Goal: Information Seeking & Learning: Learn about a topic

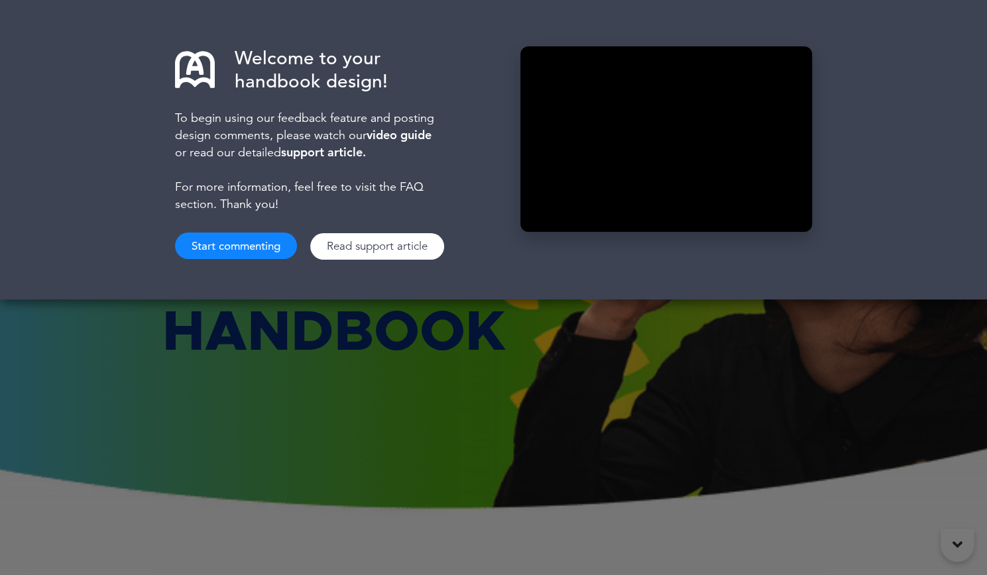
click at [868, 396] on div "Welcome to your handbook design! To begin using our feedback feature and postin…" at bounding box center [493, 287] width 987 height 575
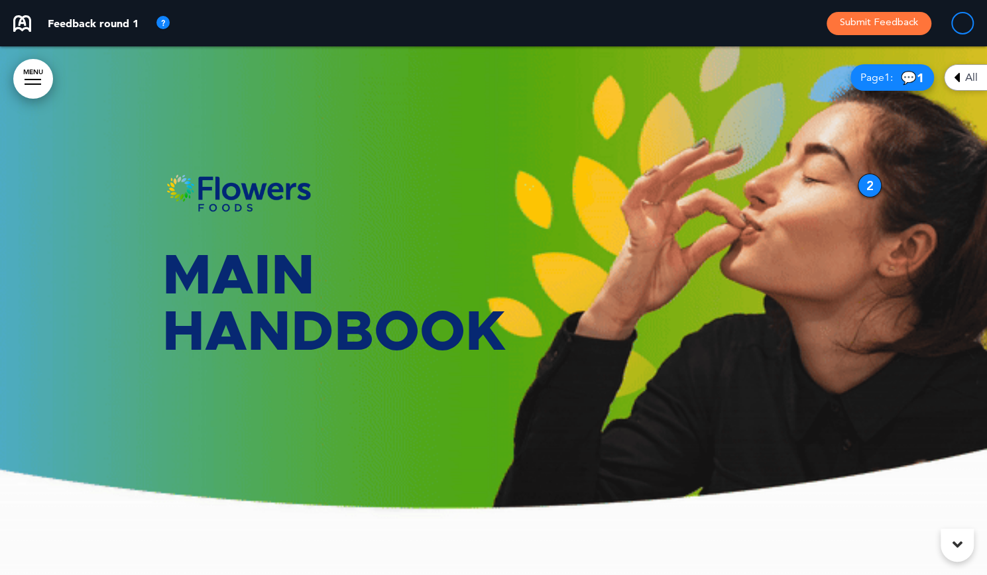
click at [955, 550] on icon at bounding box center [958, 545] width 10 height 16
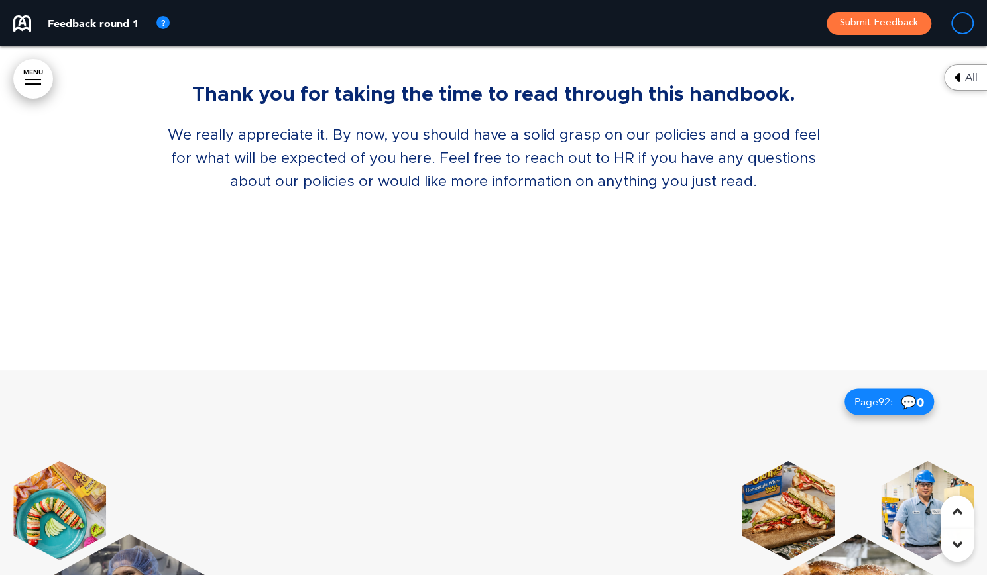
scroll to position [60722, 0]
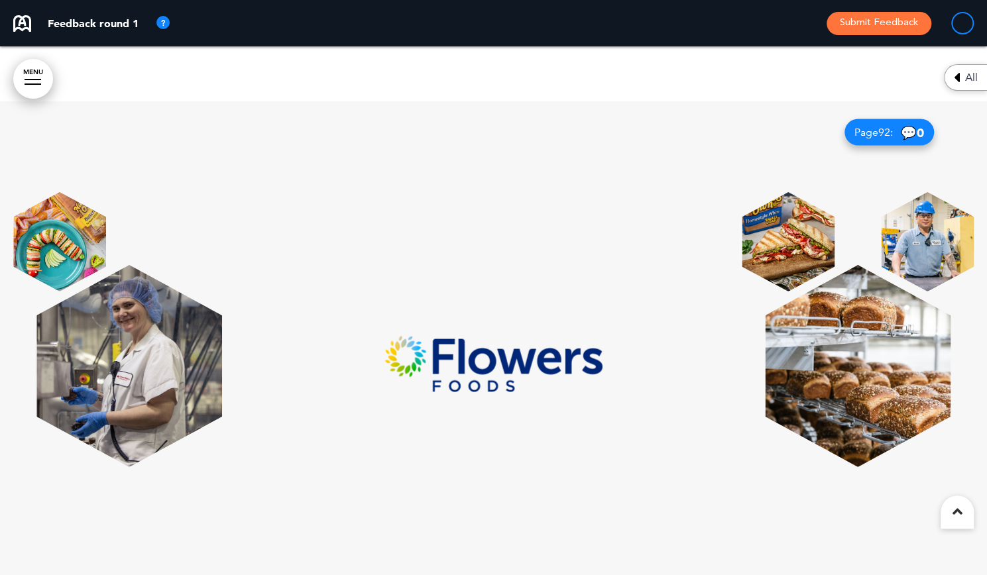
click at [960, 516] on icon at bounding box center [958, 512] width 10 height 16
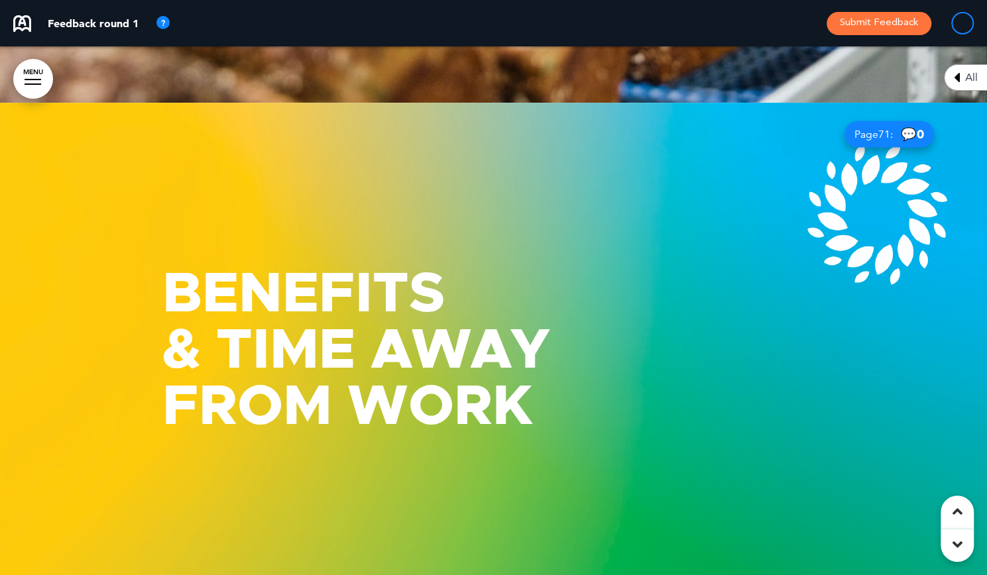
scroll to position [48691, 0]
click at [958, 518] on icon at bounding box center [958, 512] width 10 height 16
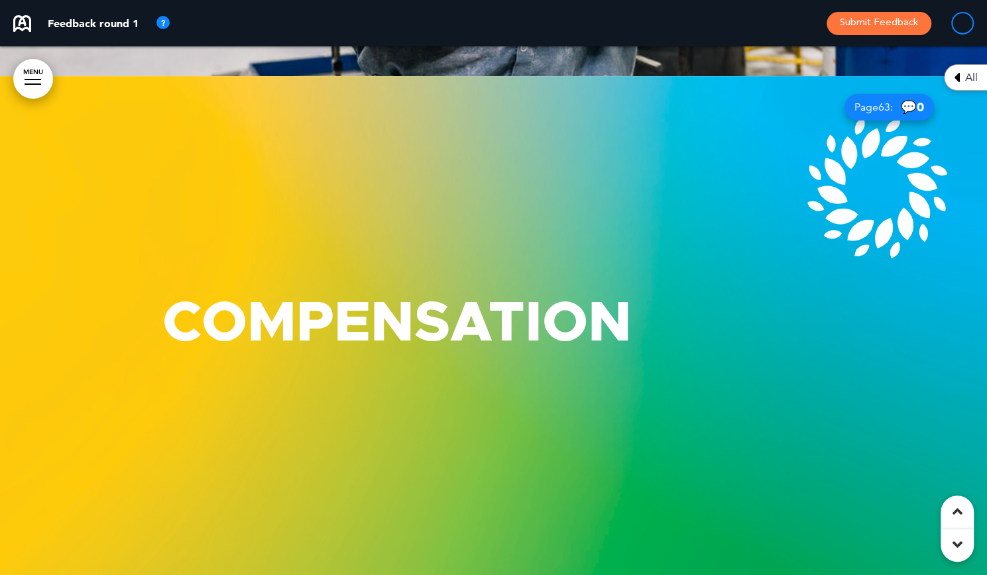
click at [958, 514] on icon at bounding box center [958, 512] width 10 height 16
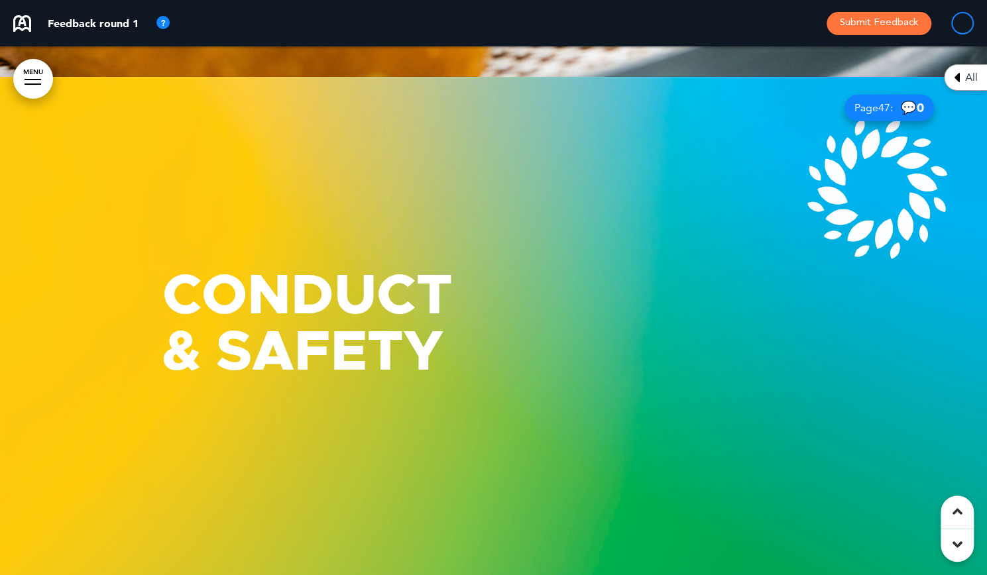
click at [958, 514] on icon at bounding box center [958, 512] width 10 height 16
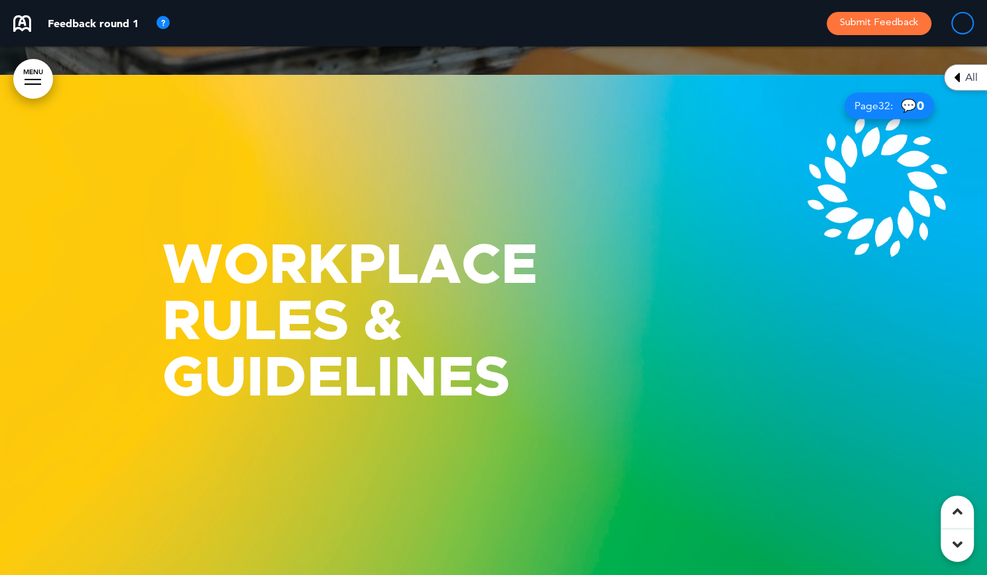
click at [958, 514] on icon at bounding box center [958, 512] width 10 height 16
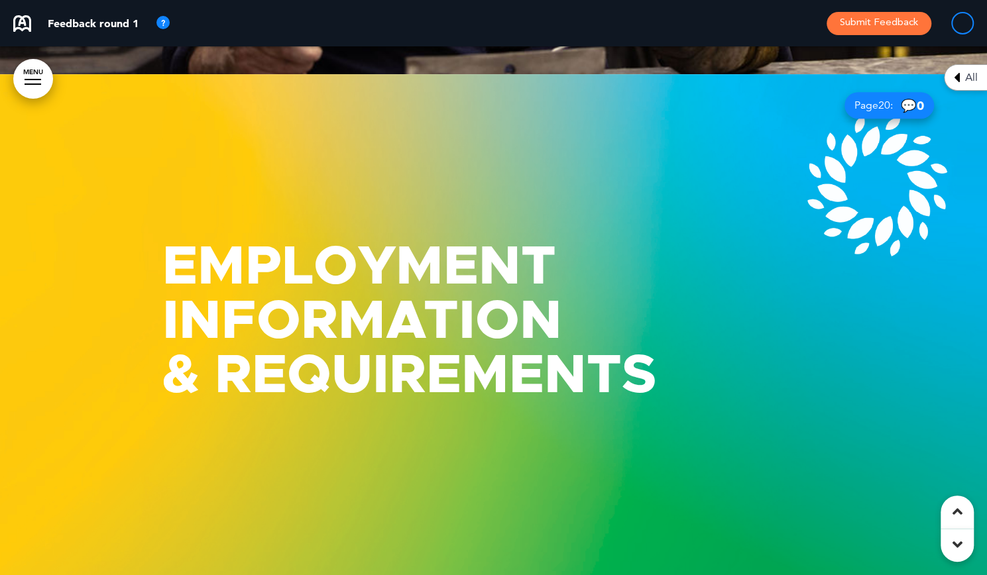
click at [958, 514] on icon at bounding box center [958, 512] width 10 height 16
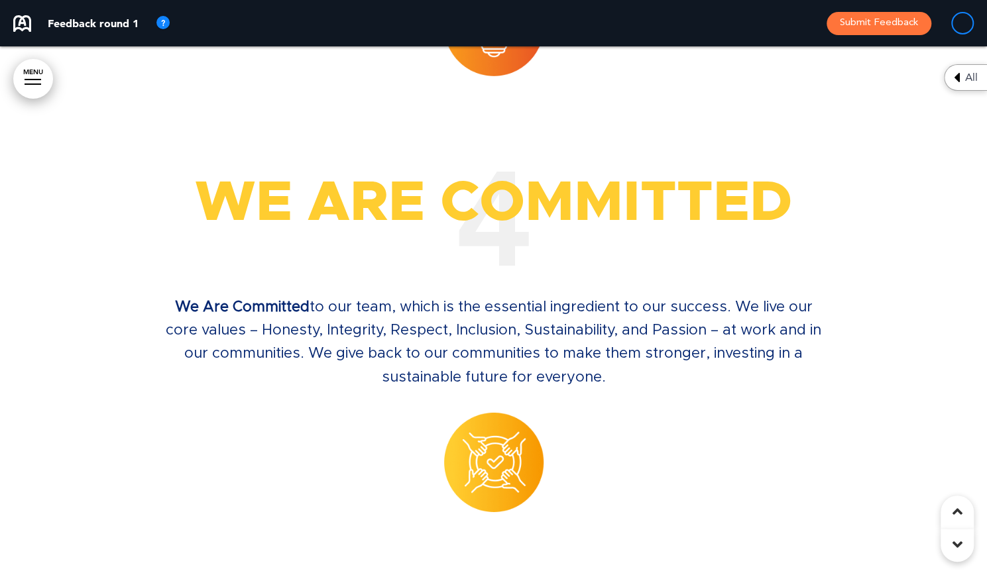
click at [958, 514] on icon at bounding box center [958, 512] width 10 height 16
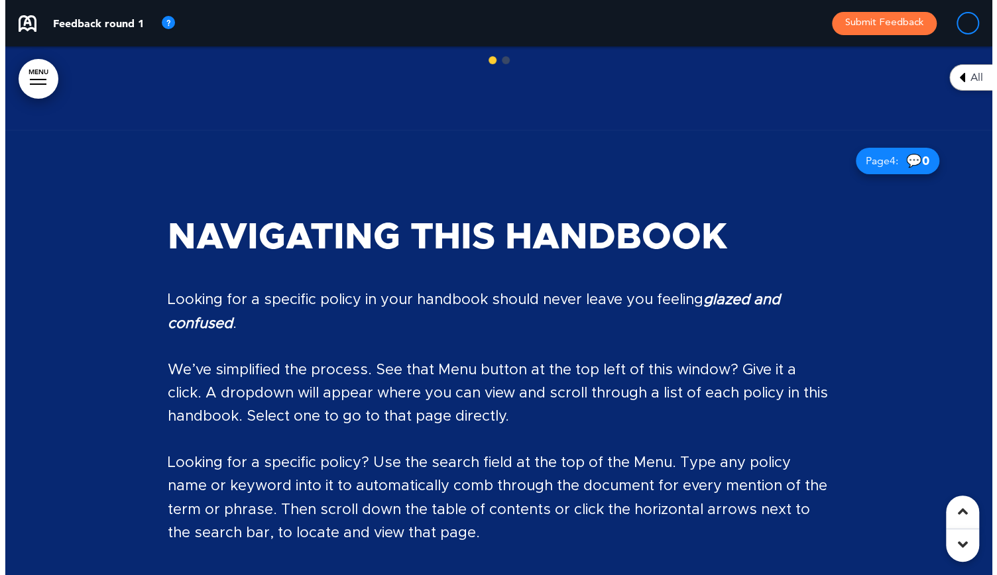
scroll to position [2837, 0]
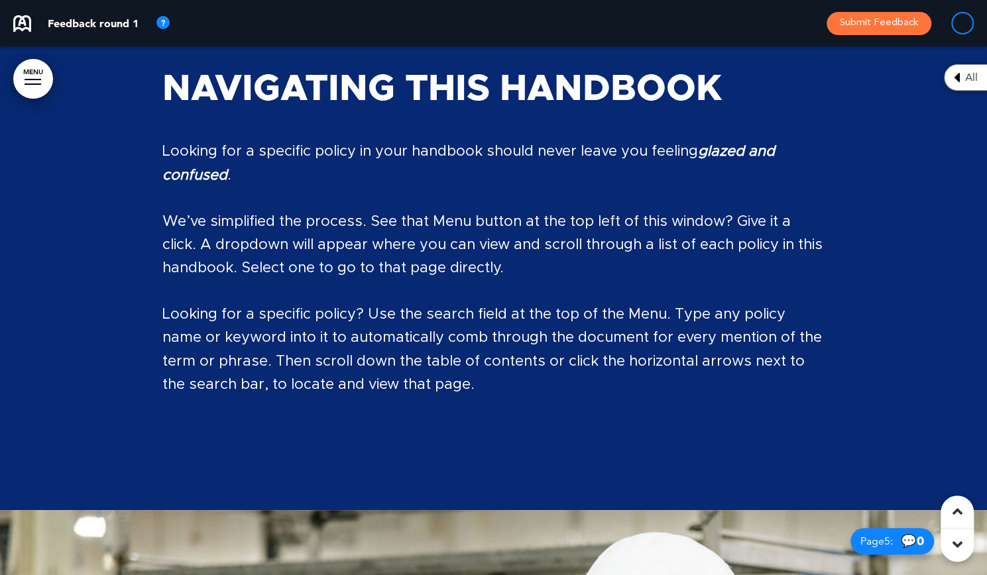
click at [36, 80] on link "MENU" at bounding box center [33, 79] width 40 height 40
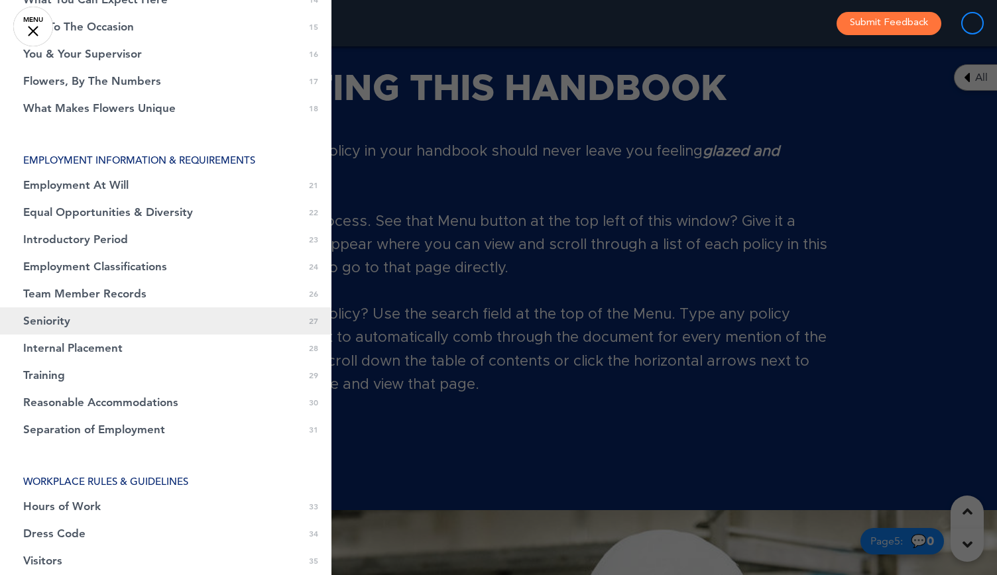
scroll to position [500, 0]
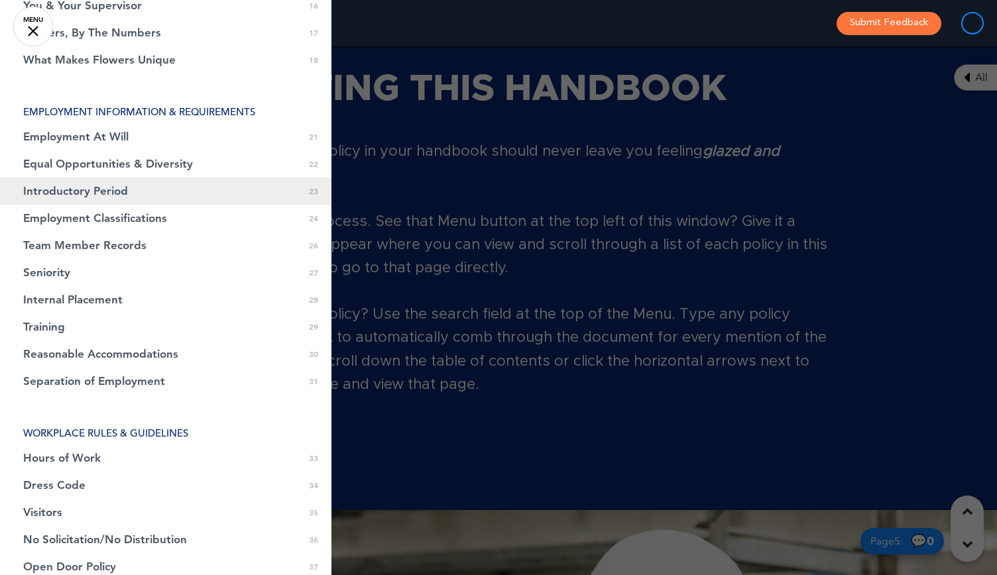
click at [84, 189] on span "Introductory Period" at bounding box center [75, 191] width 105 height 11
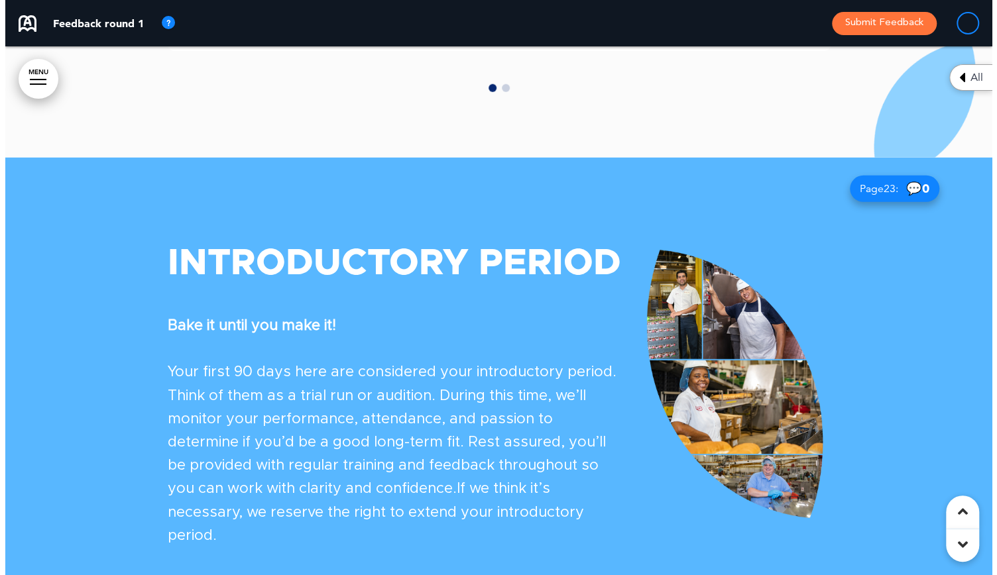
scroll to position [17032, 0]
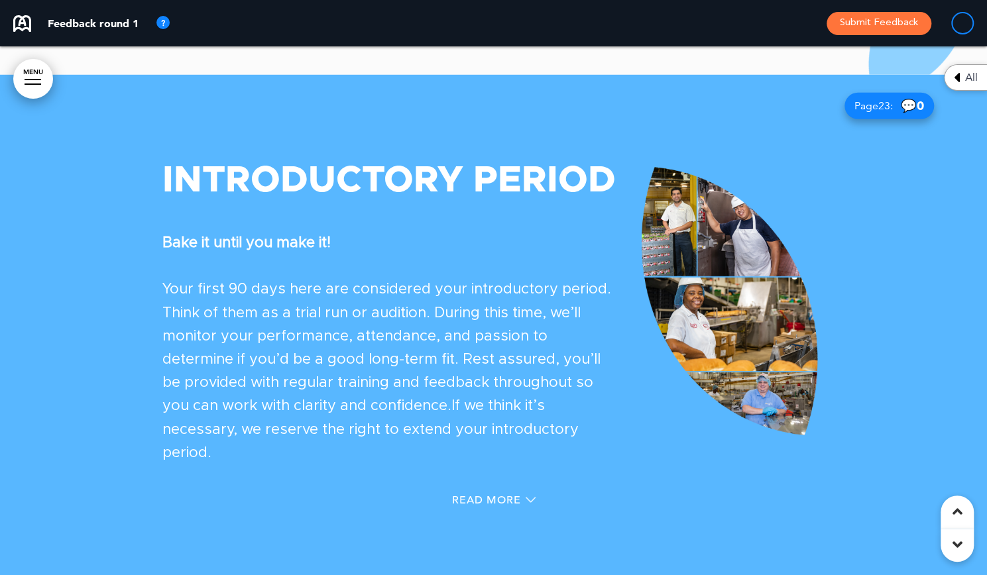
click at [25, 89] on link "MENU" at bounding box center [33, 79] width 40 height 40
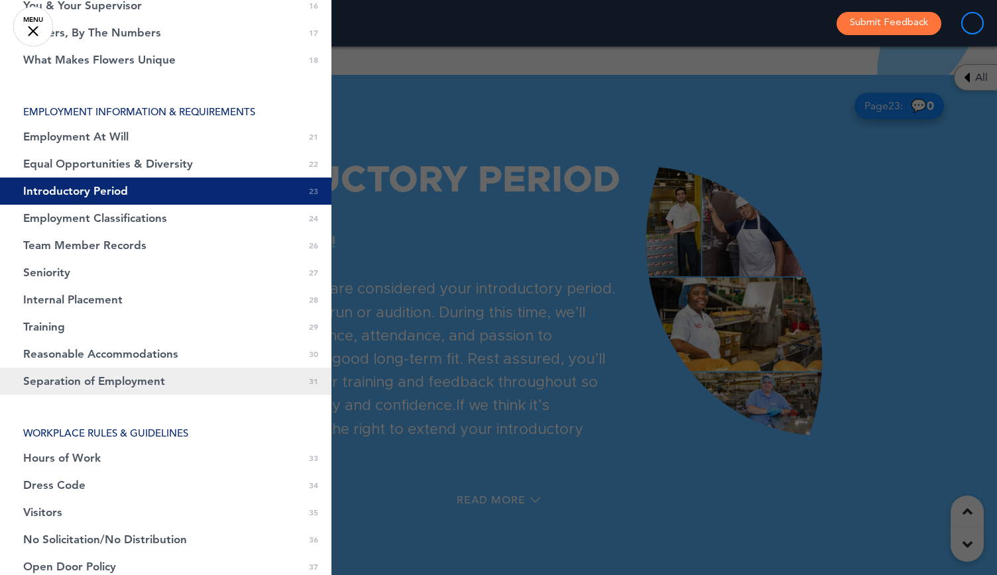
click at [70, 380] on span "Separation of Employment" at bounding box center [94, 381] width 142 height 11
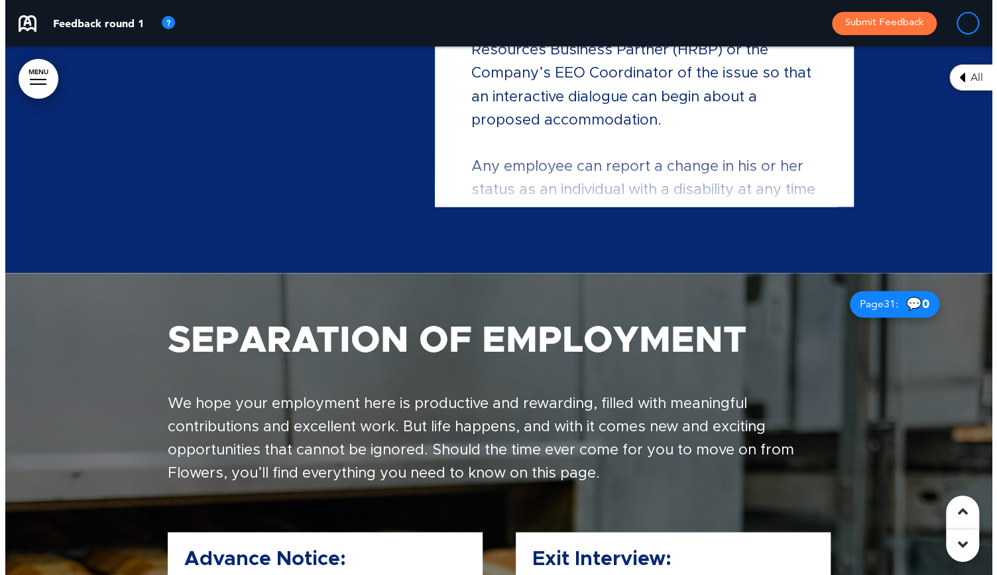
scroll to position [21987, 0]
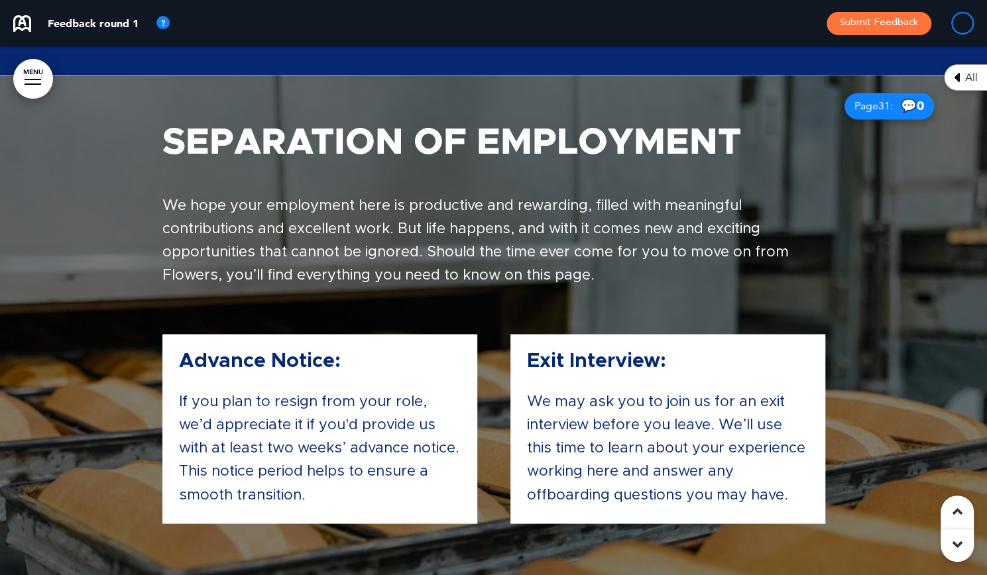
click at [31, 78] on link "MENU" at bounding box center [33, 79] width 40 height 40
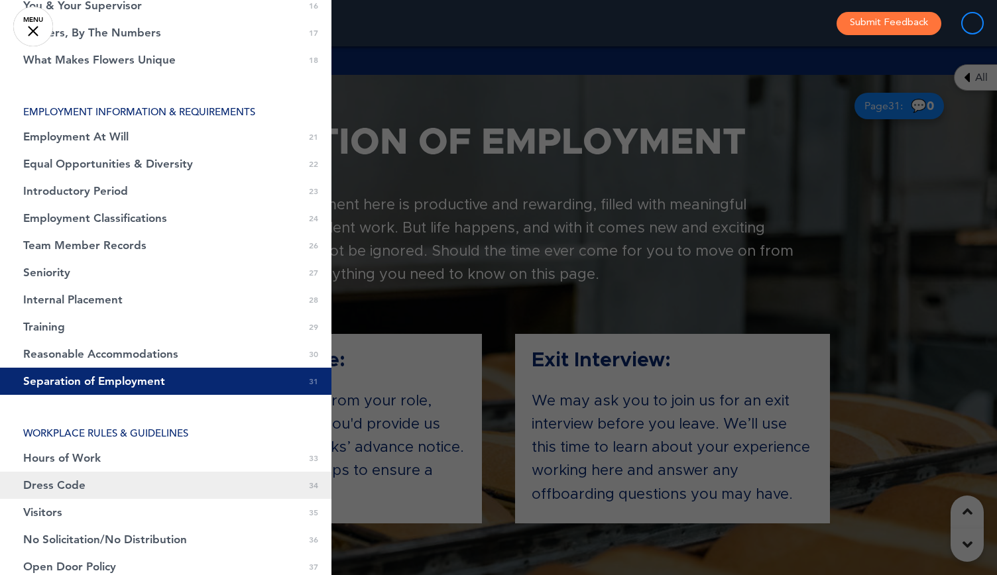
drag, startPoint x: 78, startPoint y: 479, endPoint x: 624, endPoint y: 225, distance: 603.0
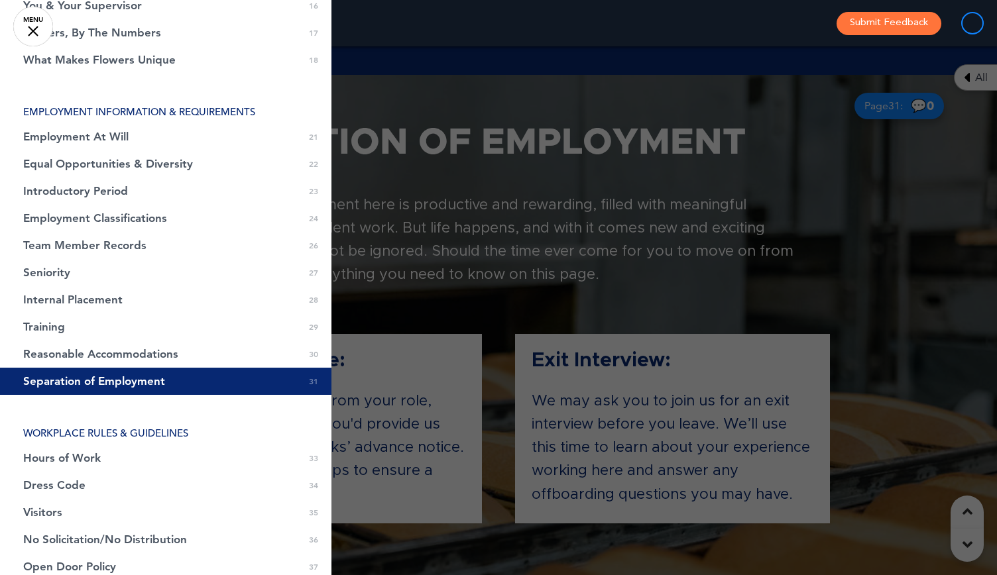
click at [78, 480] on span "Dress Code" at bounding box center [54, 485] width 62 height 11
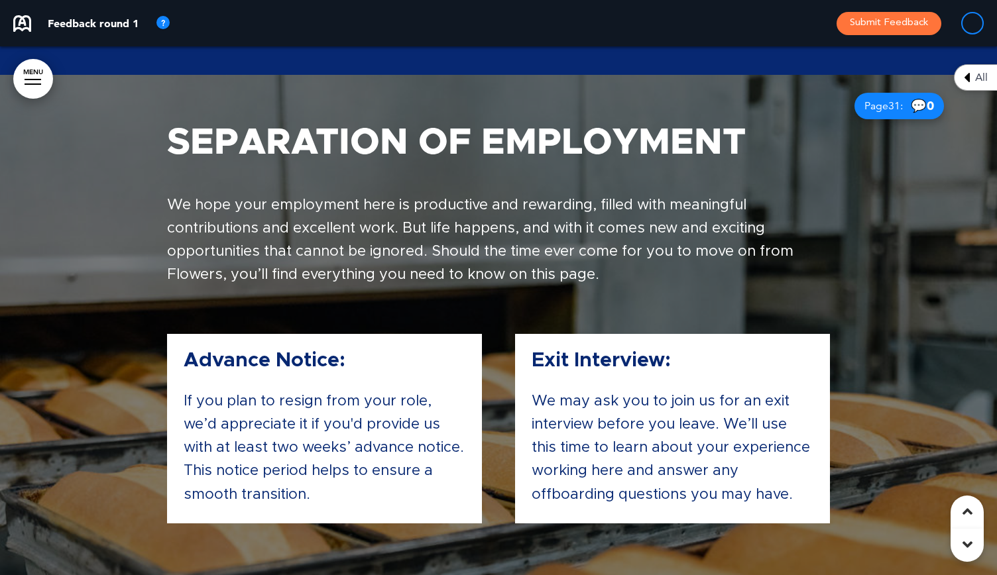
scroll to position [23557, 0]
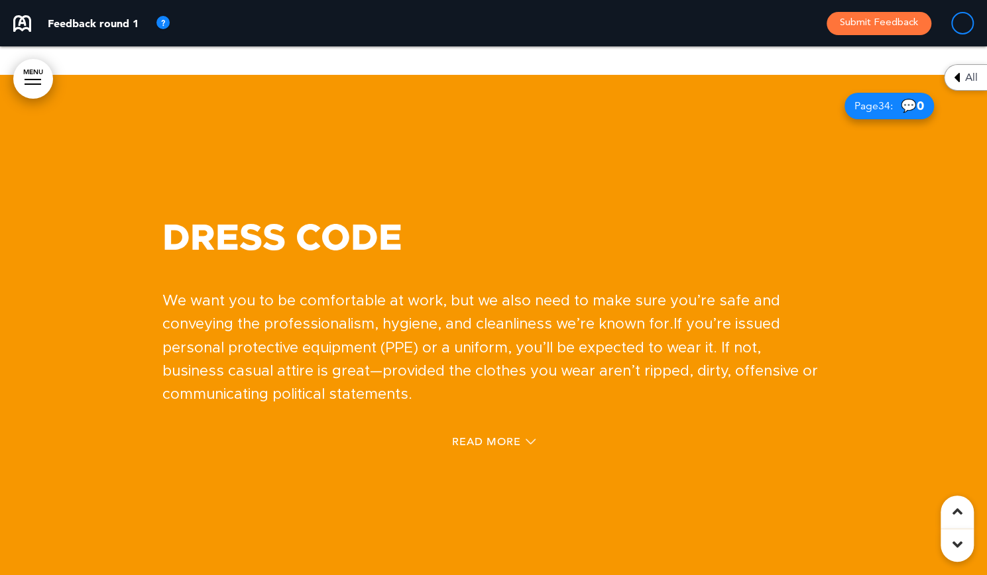
click at [29, 75] on link "MENU" at bounding box center [33, 79] width 40 height 40
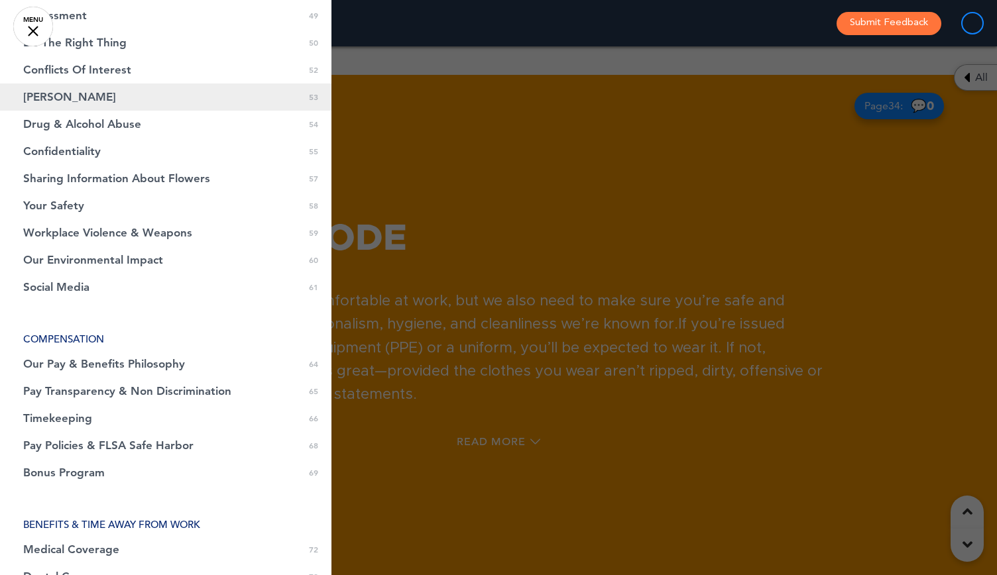
scroll to position [1371, 0]
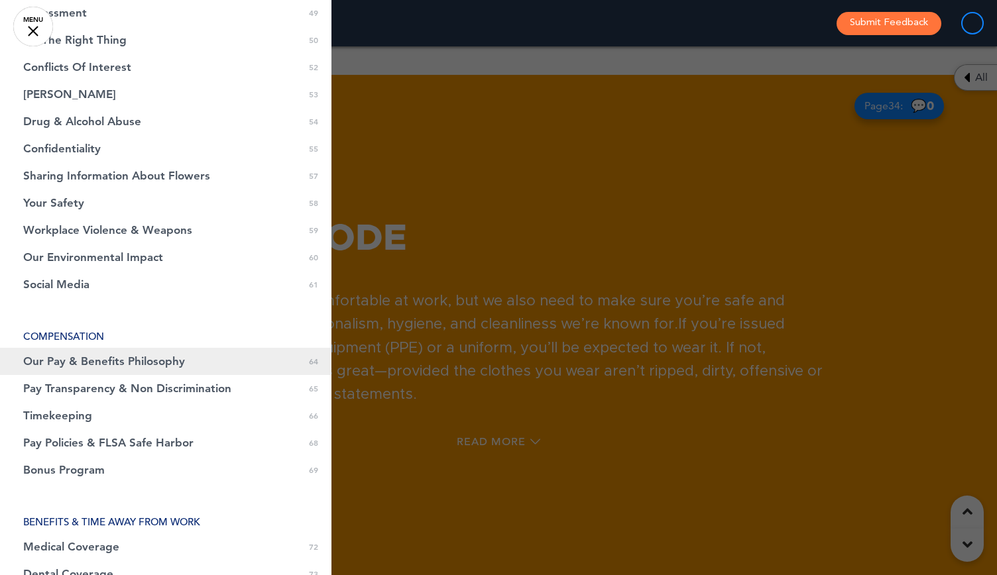
click at [119, 364] on span "Our Pay & Benefits Philosophy" at bounding box center [104, 361] width 162 height 11
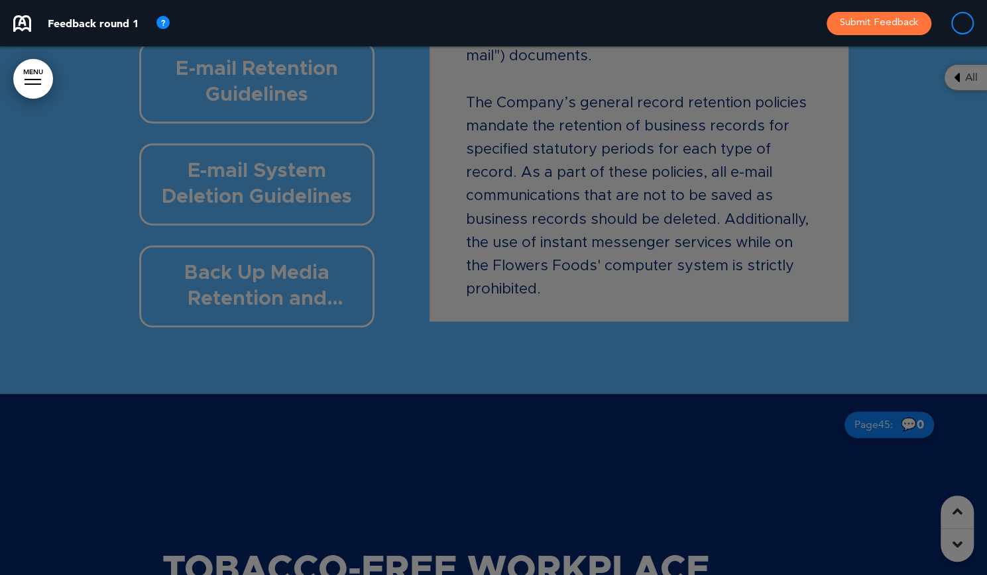
scroll to position [43932, 0]
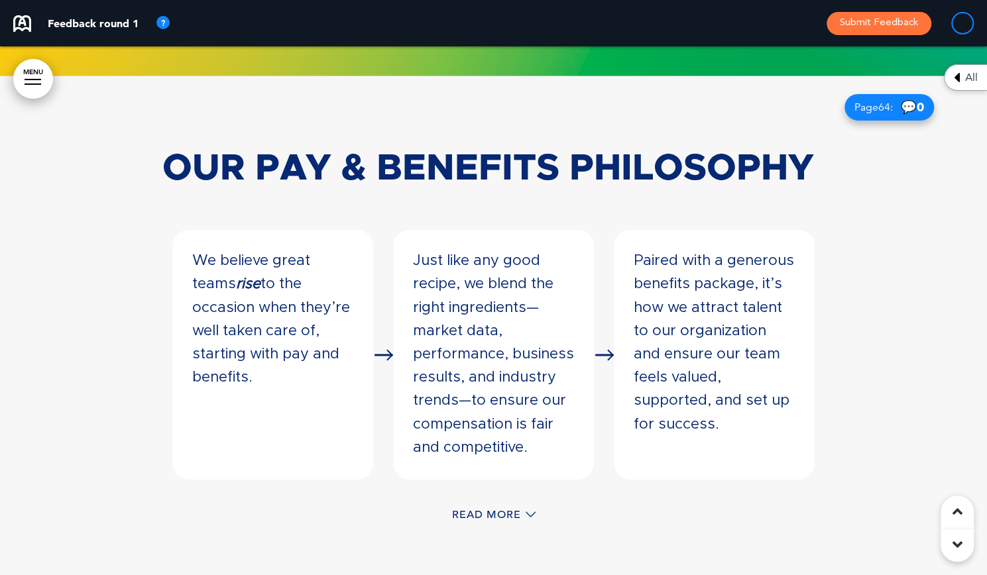
click at [483, 510] on span "Read More" at bounding box center [486, 515] width 69 height 11
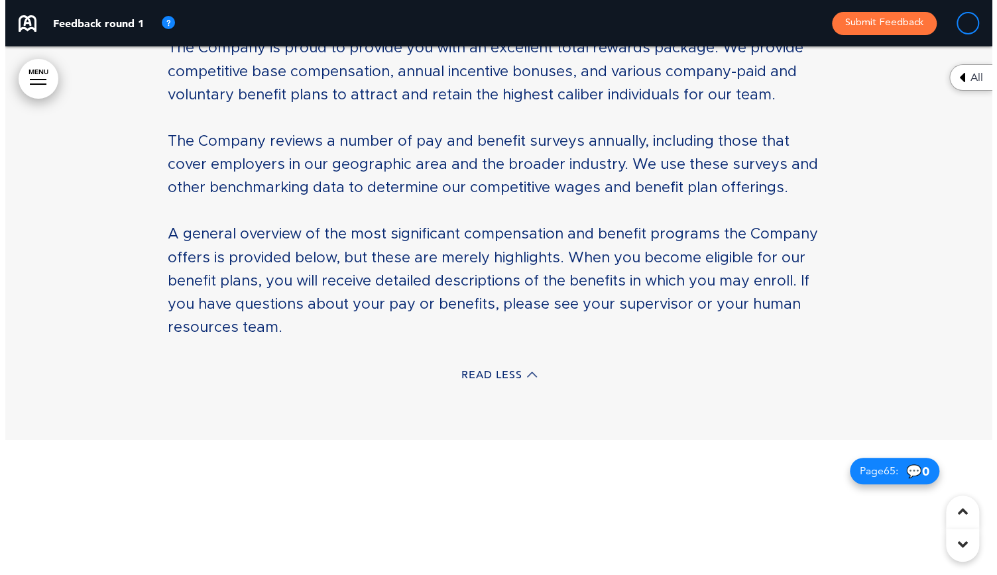
scroll to position [44385, 0]
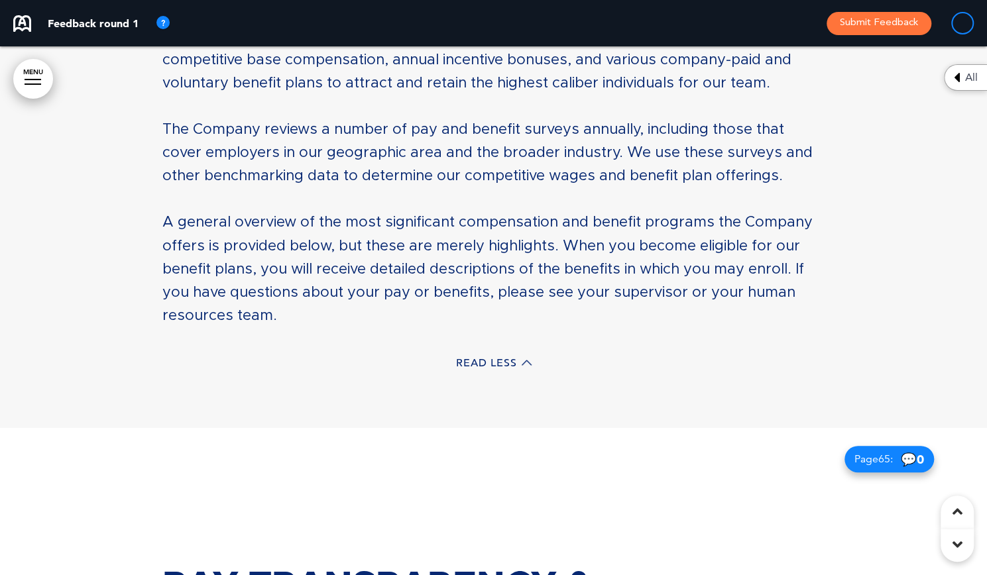
click at [26, 84] on div at bounding box center [33, 84] width 17 height 1
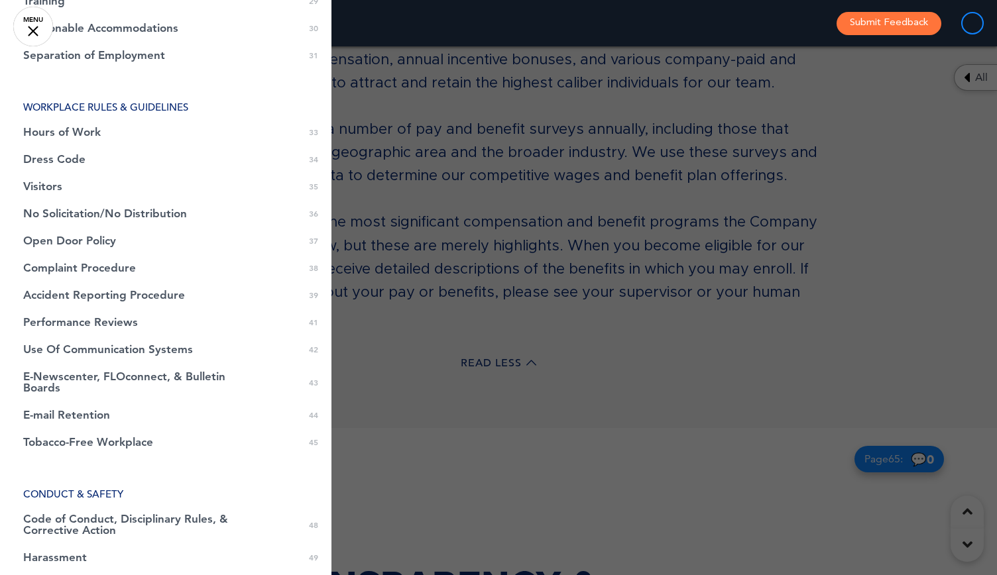
scroll to position [796, 0]
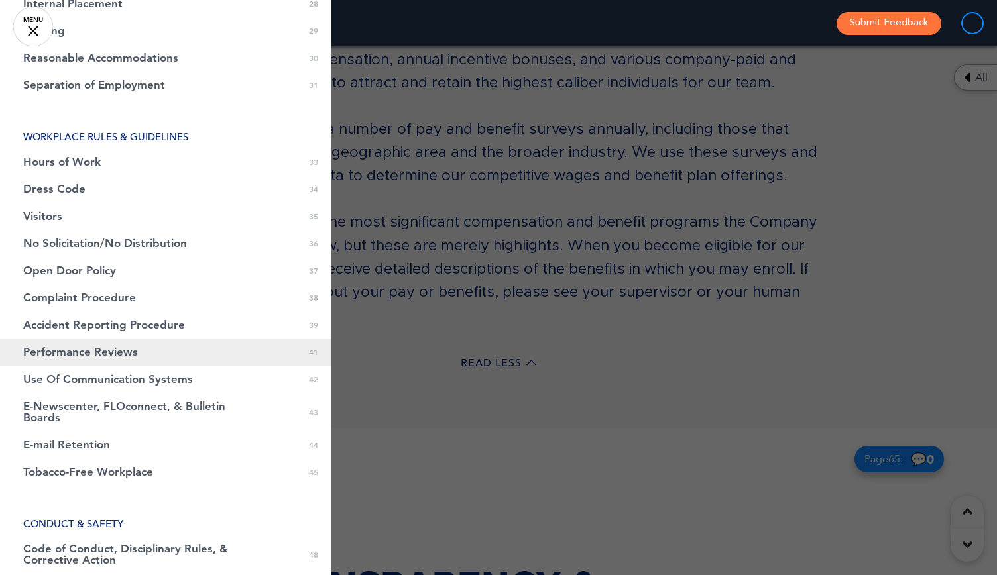
click at [77, 360] on link "Performance Reviews 0 41" at bounding box center [165, 352] width 331 height 27
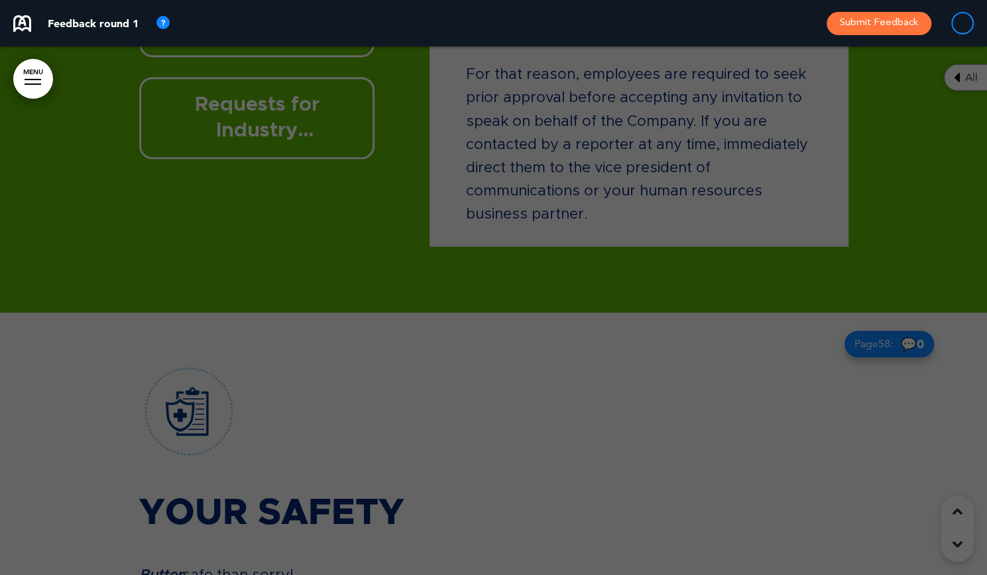
scroll to position [28034, 0]
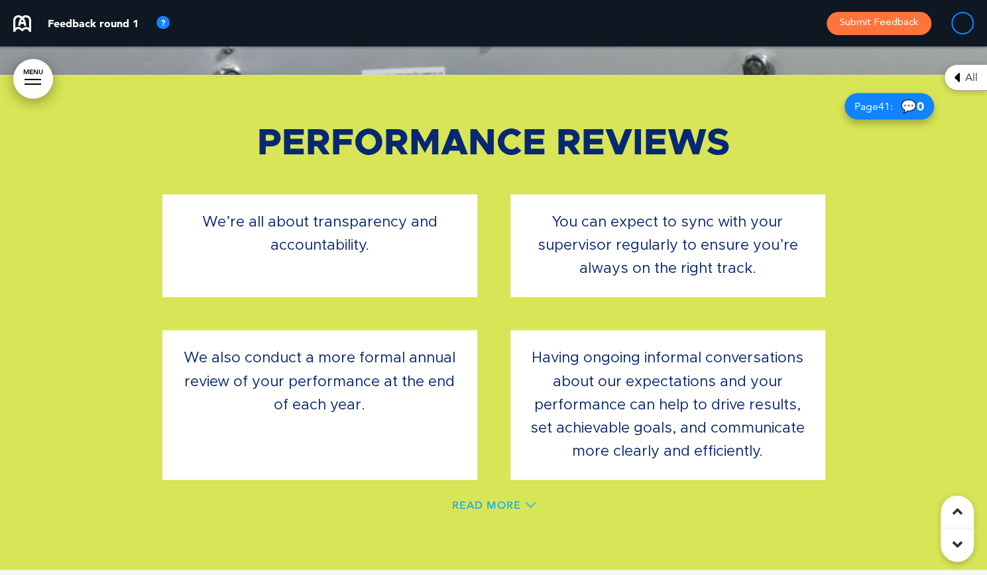
click at [479, 500] on span "Read More" at bounding box center [486, 505] width 69 height 11
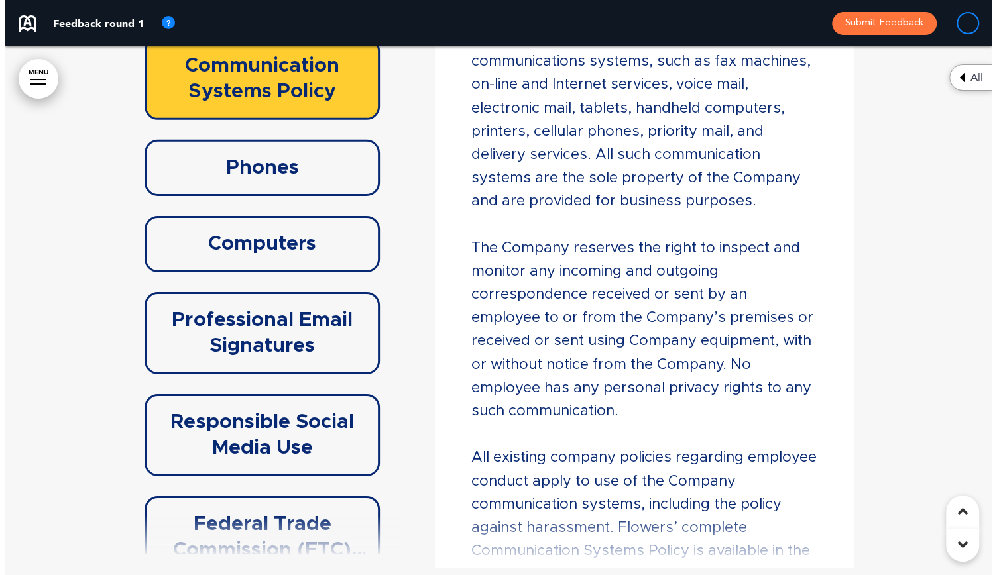
scroll to position [29064, 0]
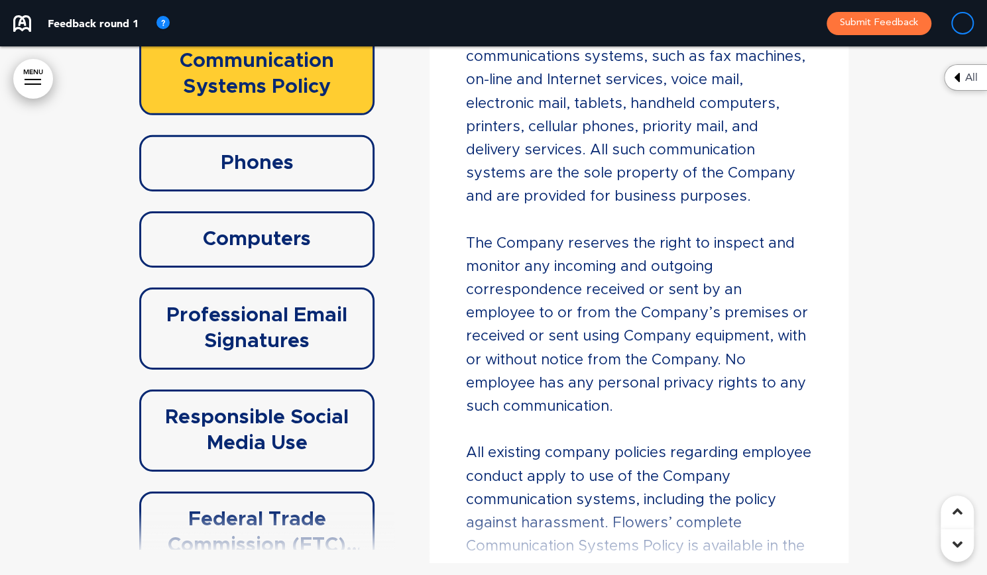
click at [29, 80] on link "MENU" at bounding box center [33, 79] width 40 height 40
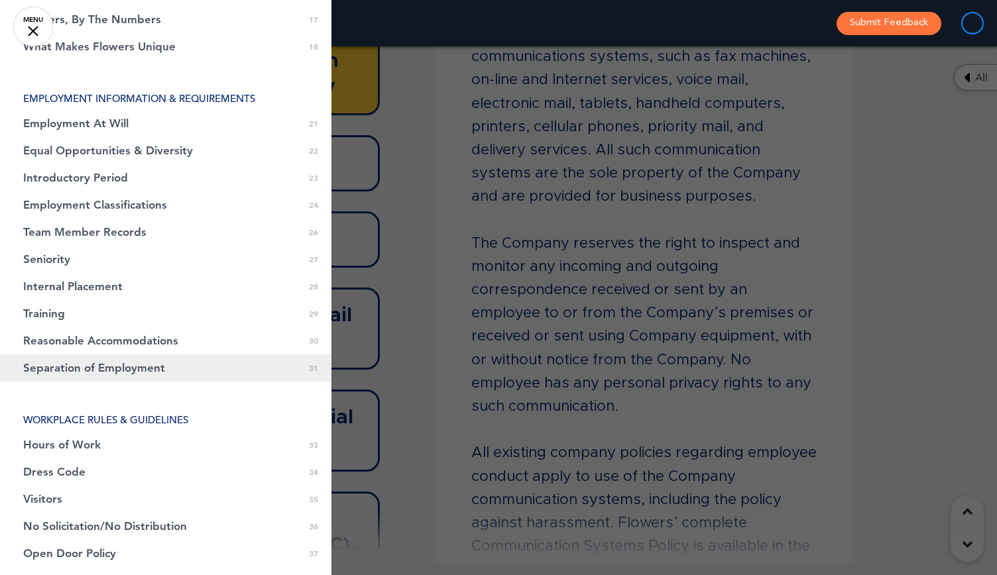
scroll to position [500, 0]
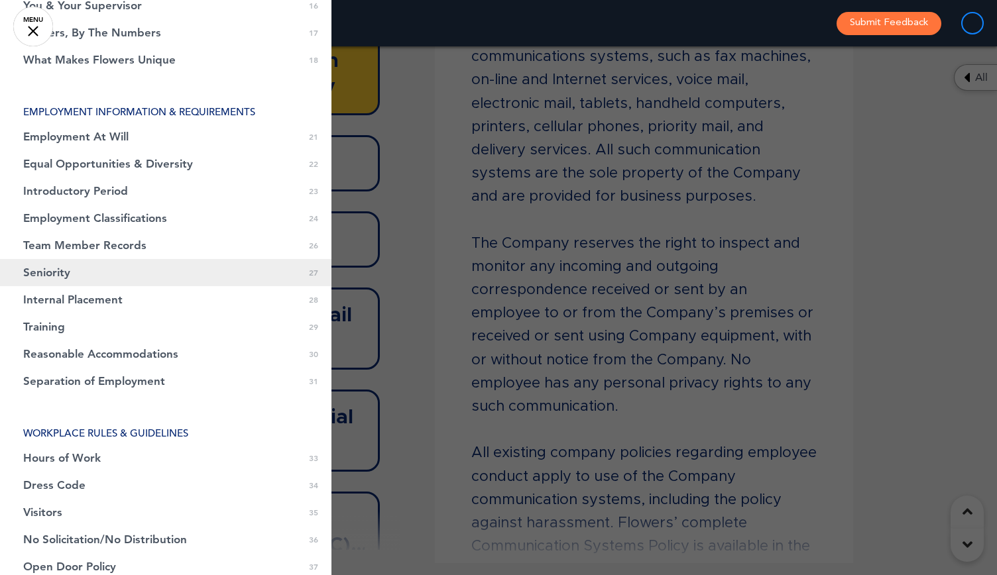
click at [46, 278] on span "Seniority" at bounding box center [46, 272] width 47 height 11
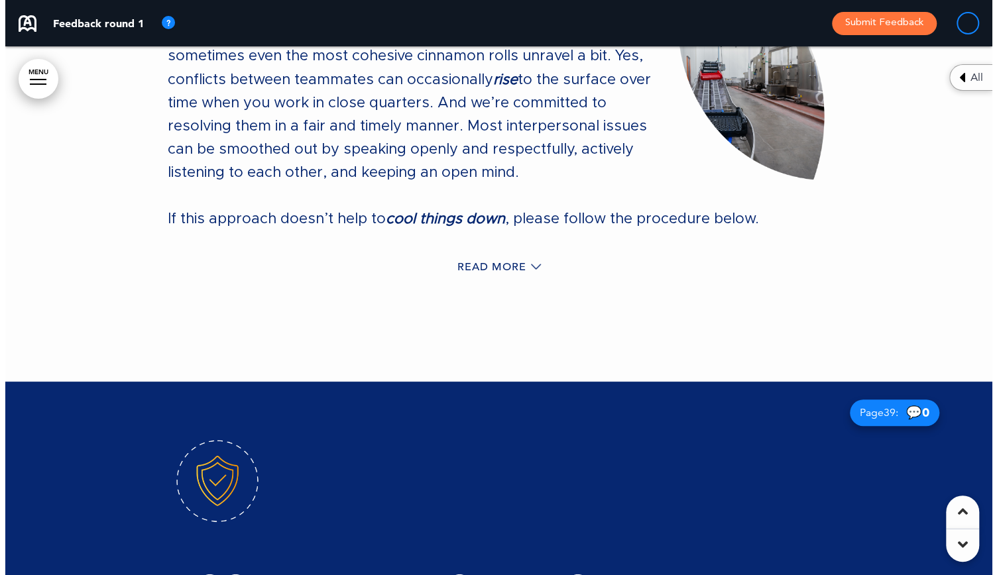
scroll to position [19148, 0]
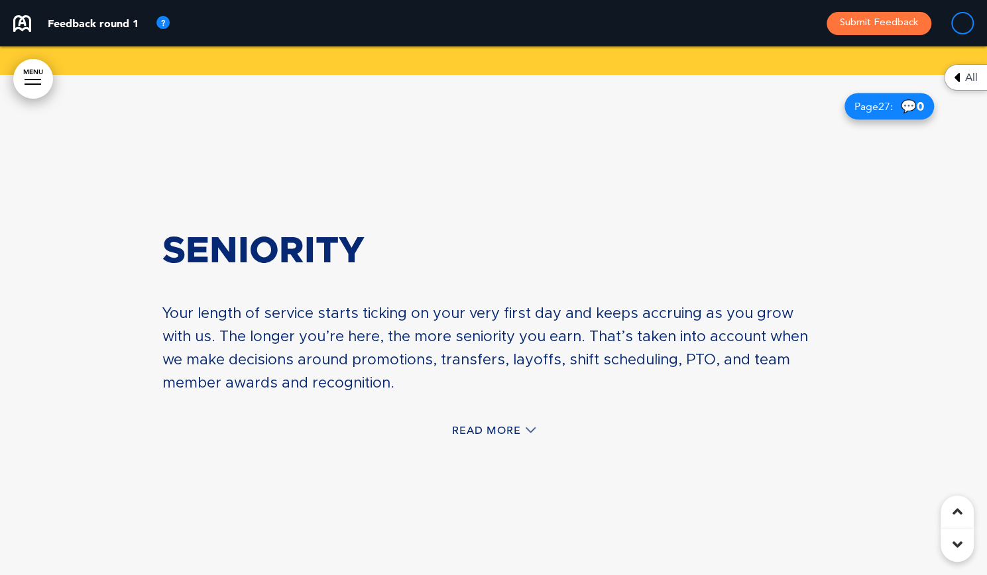
click at [29, 81] on link "MENU" at bounding box center [33, 79] width 40 height 40
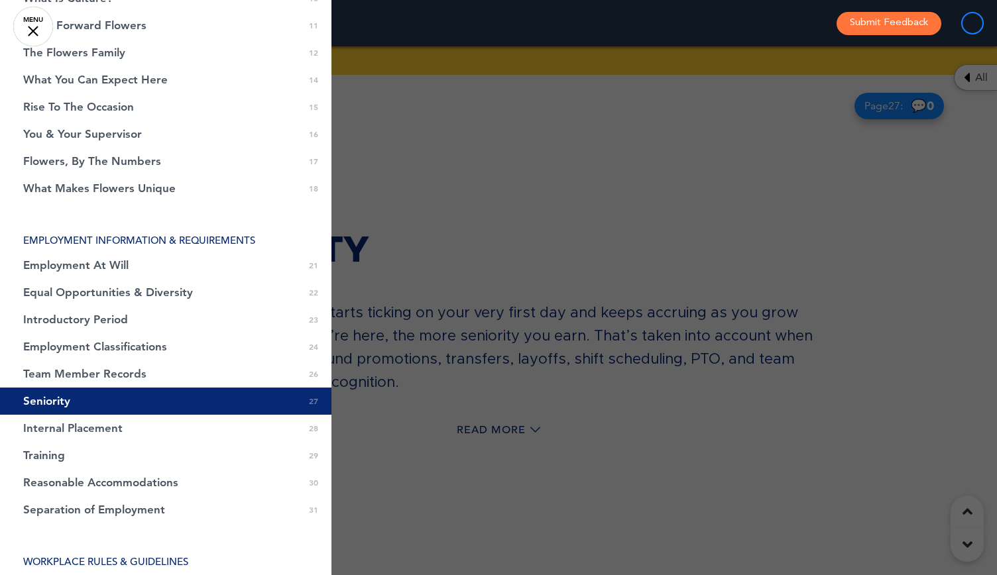
scroll to position [357, 0]
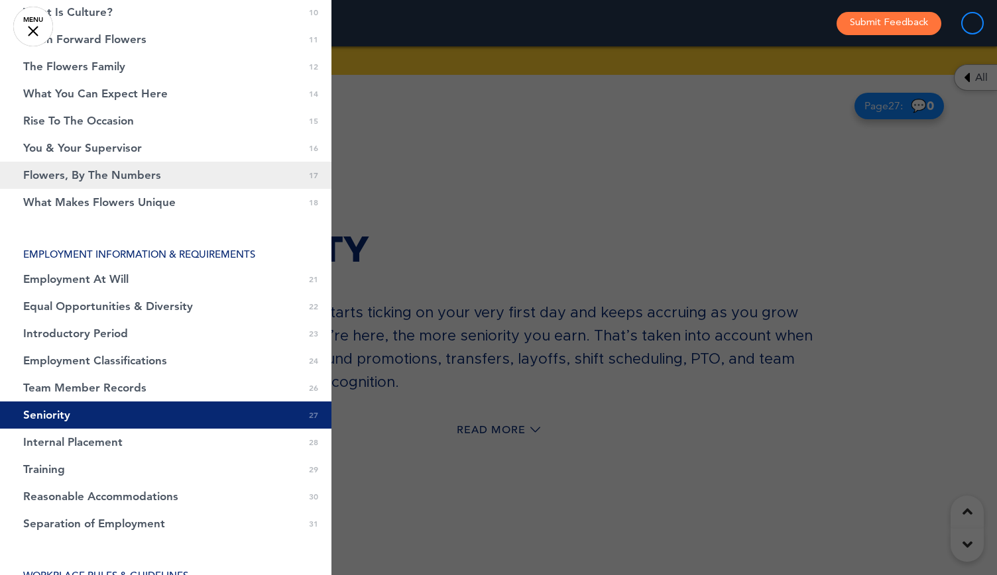
click at [95, 180] on span "Flowers, By The Numbers" at bounding box center [92, 175] width 138 height 11
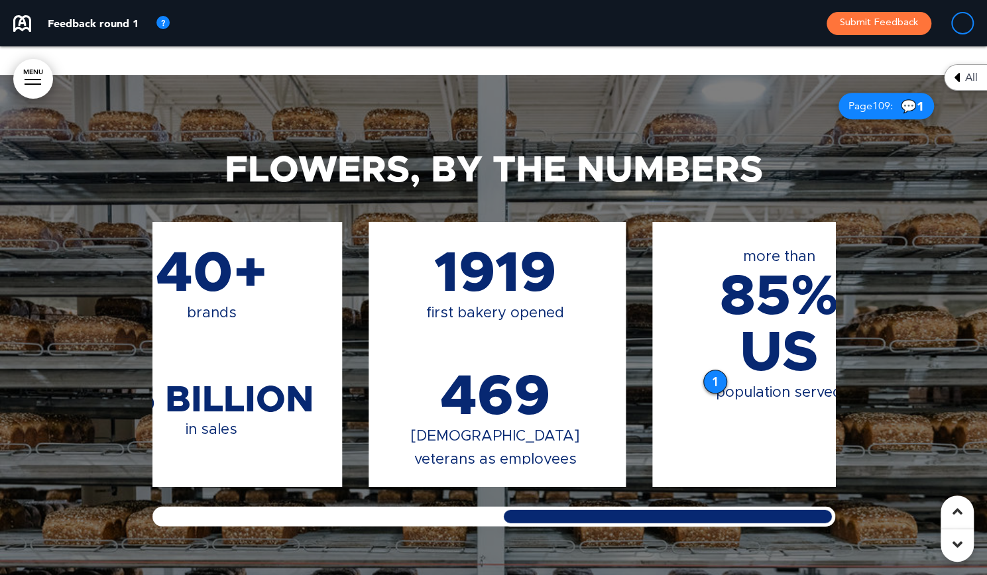
scroll to position [0, 709]
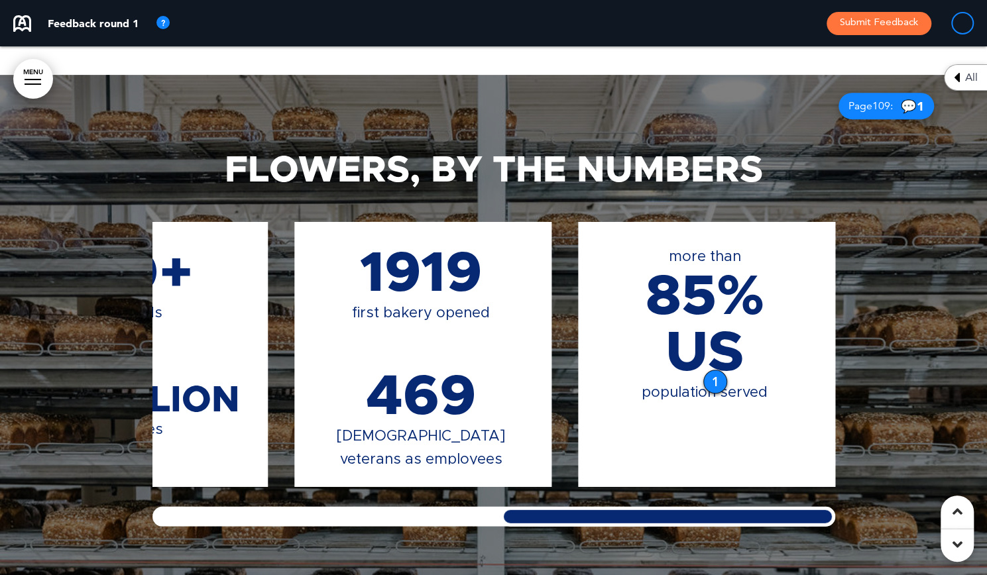
click at [872, 469] on div "Flowers, By The Numbers 10,200 employees 44 bakeries 479 employees with >30 yea…" at bounding box center [493, 339] width 987 height 529
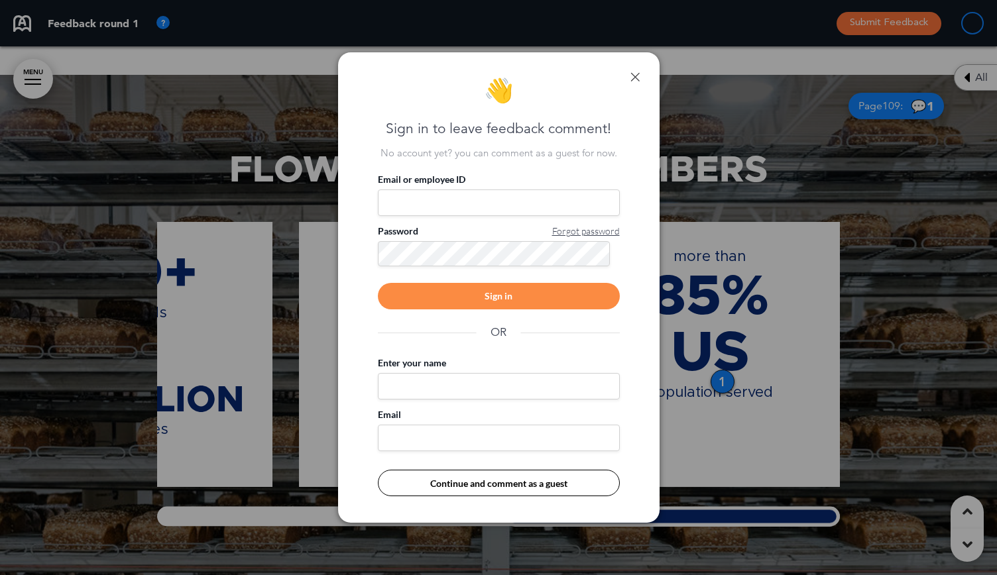
click at [635, 75] on link at bounding box center [634, 76] width 9 height 9
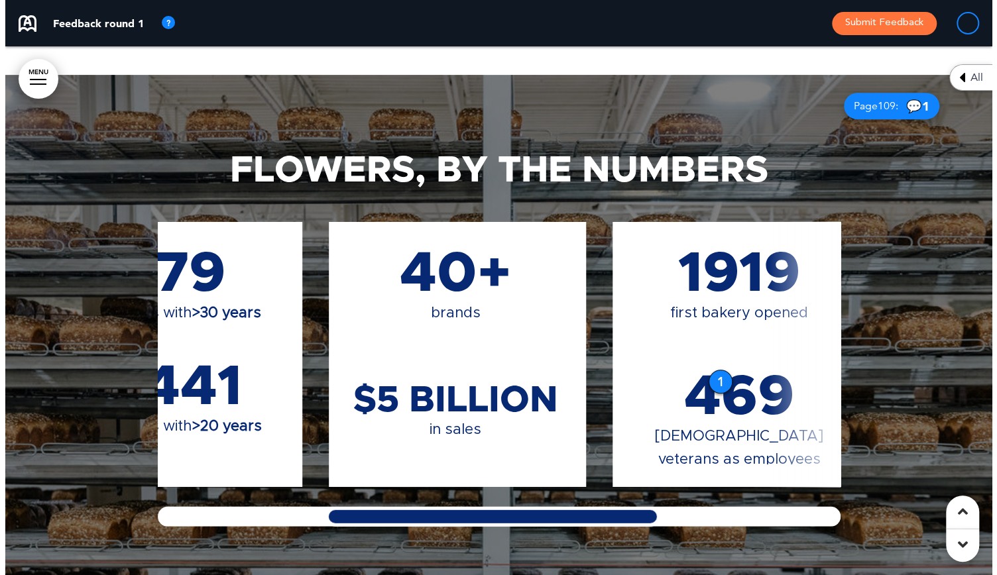
scroll to position [0, 0]
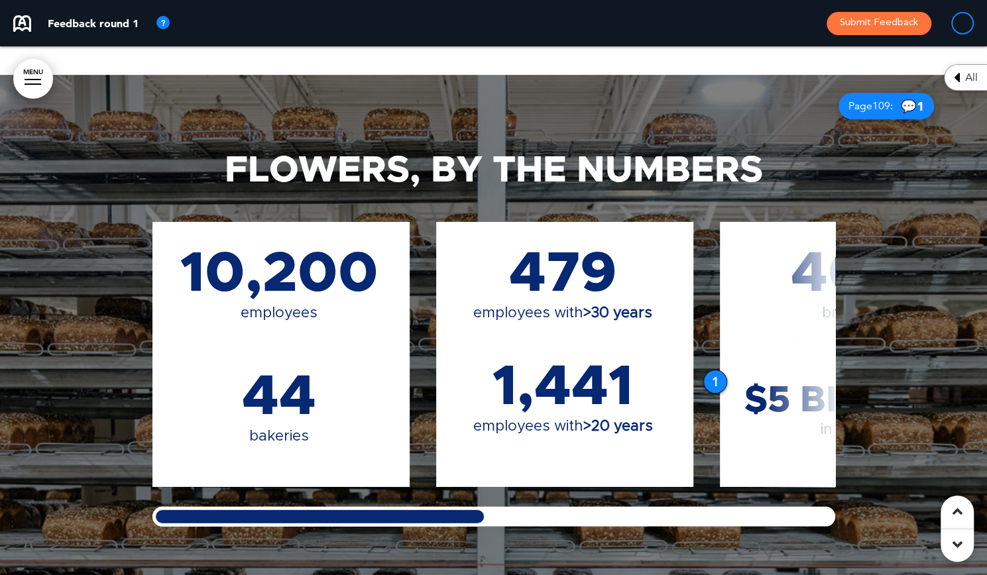
click at [78, 505] on div "Flowers, By The Numbers 10,200 employees 44 bakeries 479 employees with >30 yea…" at bounding box center [493, 339] width 987 height 529
